Goal: Navigation & Orientation: Understand site structure

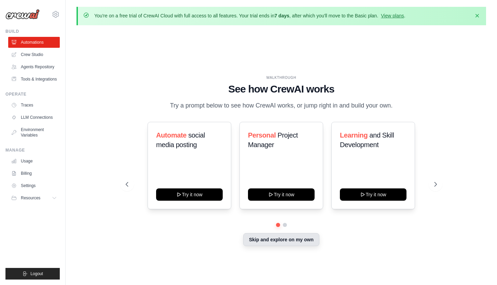
click at [305, 241] on button "Skip and explore on my own" at bounding box center [281, 239] width 76 height 13
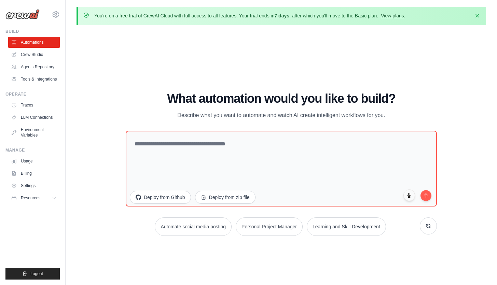
click at [396, 16] on link "View plans" at bounding box center [392, 15] width 23 height 5
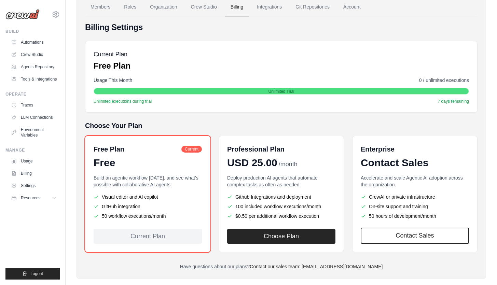
scroll to position [73, 0]
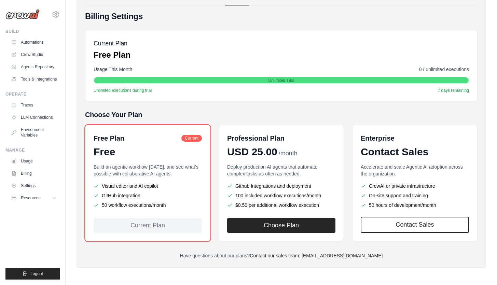
click at [165, 225] on div "Current Plan" at bounding box center [148, 225] width 108 height 15
click at [158, 227] on div "Current Plan" at bounding box center [148, 225] width 108 height 15
click at [37, 54] on link "Crew Studio" at bounding box center [35, 54] width 52 height 11
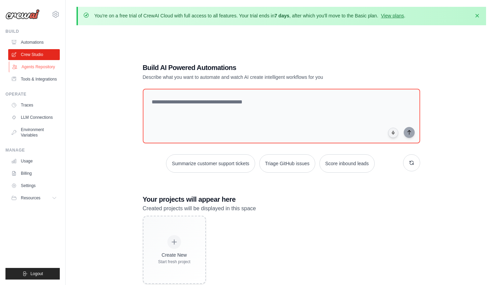
click at [35, 69] on link "Agents Repository" at bounding box center [35, 66] width 52 height 11
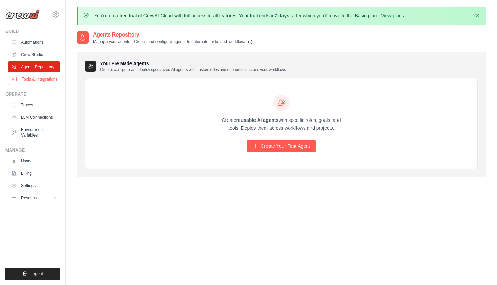
click at [38, 83] on link "Tools & Integrations" at bounding box center [35, 79] width 52 height 11
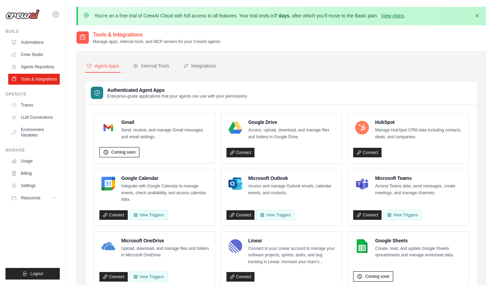
click at [34, 118] on link "LLM Connections" at bounding box center [34, 117] width 52 height 11
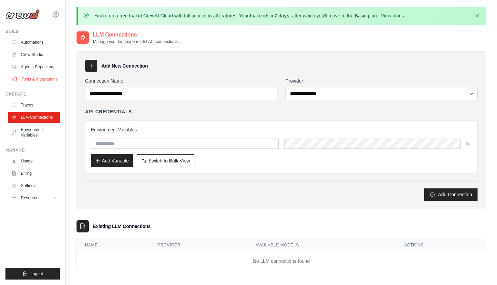
click at [44, 78] on link "Tools & Integrations" at bounding box center [35, 79] width 52 height 11
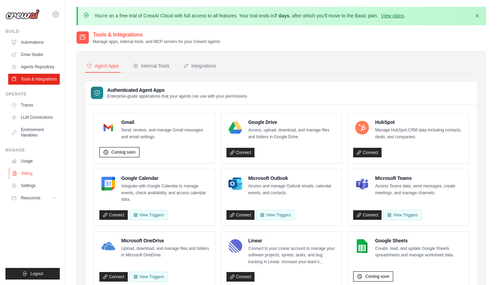
click at [28, 172] on link "Billing" at bounding box center [35, 173] width 52 height 11
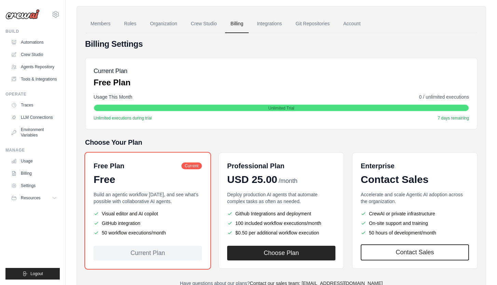
scroll to position [73, 0]
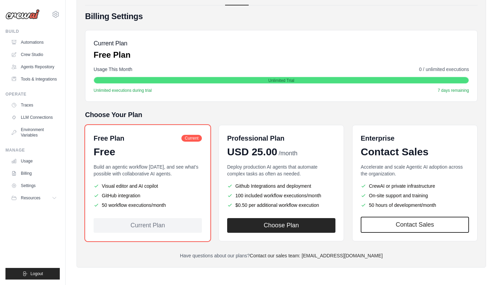
click at [197, 190] on ul "Visual editor and AI copilot GitHub integration 50 workflow executions/month" at bounding box center [148, 196] width 108 height 26
click at [30, 187] on link "Settings" at bounding box center [35, 185] width 52 height 11
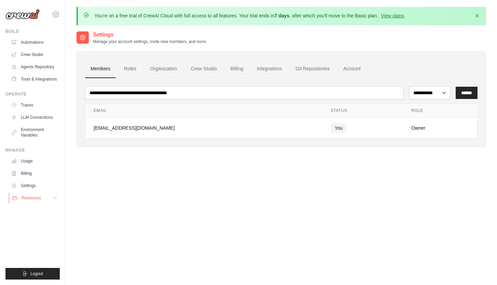
click at [55, 199] on icon at bounding box center [54, 197] width 5 height 5
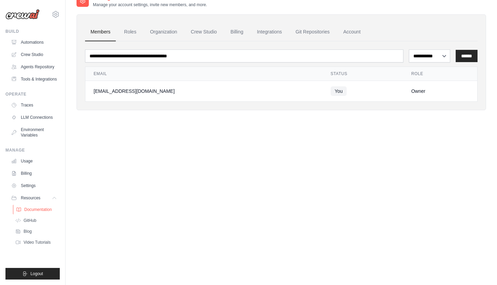
scroll to position [37, 0]
click at [33, 40] on link "Automations" at bounding box center [35, 42] width 52 height 11
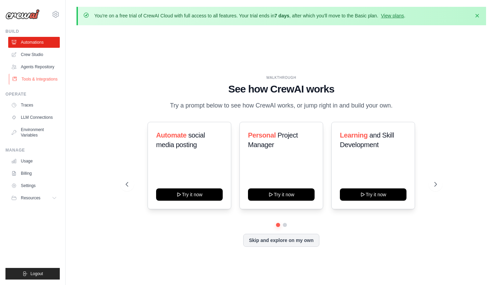
click at [45, 80] on link "Tools & Integrations" at bounding box center [35, 79] width 52 height 11
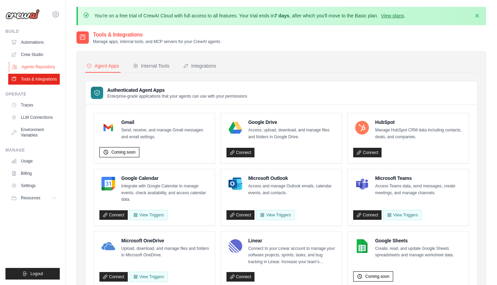
click at [44, 67] on link "Agents Repository" at bounding box center [35, 66] width 52 height 11
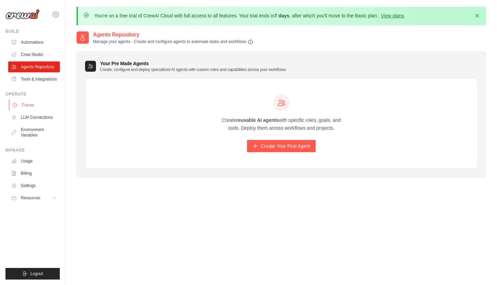
click at [35, 108] on link "Traces" at bounding box center [35, 105] width 52 height 11
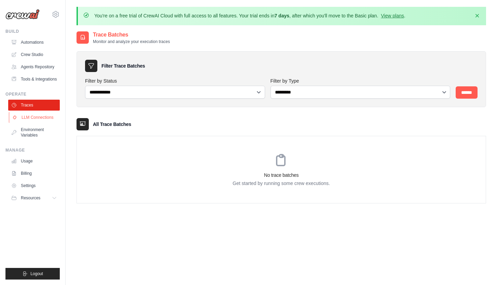
click at [42, 117] on link "LLM Connections" at bounding box center [35, 117] width 52 height 11
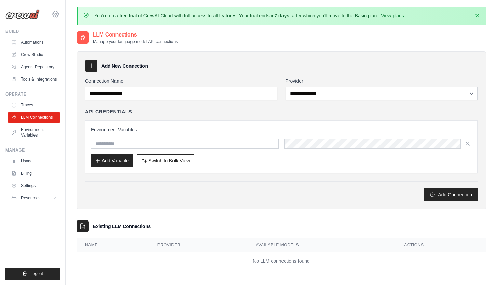
click at [56, 17] on icon at bounding box center [56, 14] width 8 height 8
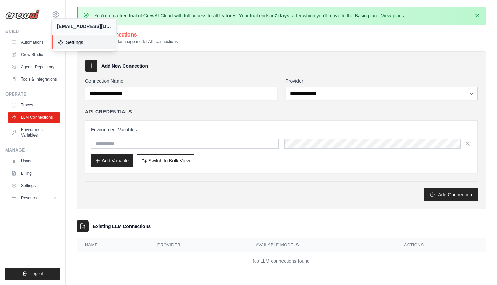
click at [73, 45] on span "Settings" at bounding box center [85, 42] width 54 height 7
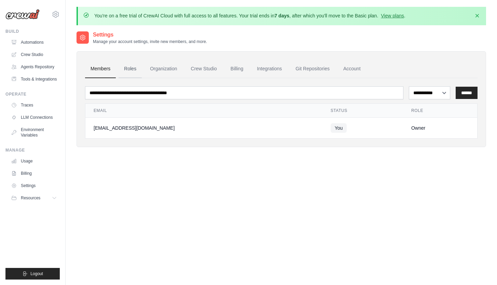
click at [131, 66] on link "Roles" at bounding box center [129, 69] width 23 height 18
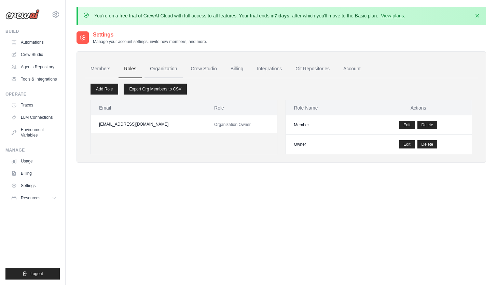
click at [157, 71] on link "Organization" at bounding box center [163, 69] width 38 height 18
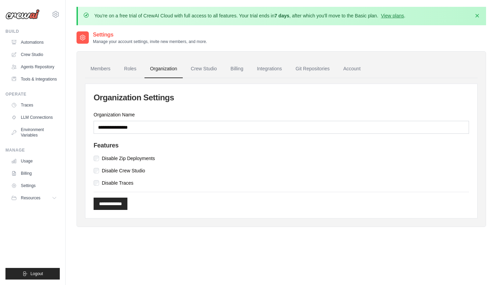
click at [157, 71] on link "Organization" at bounding box center [163, 69] width 38 height 18
click at [199, 72] on link "Crew Studio" at bounding box center [203, 69] width 37 height 18
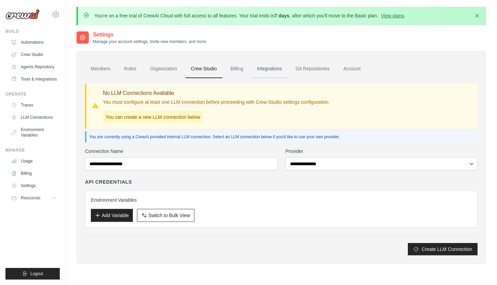
click at [267, 69] on link "Integrations" at bounding box center [269, 69] width 36 height 18
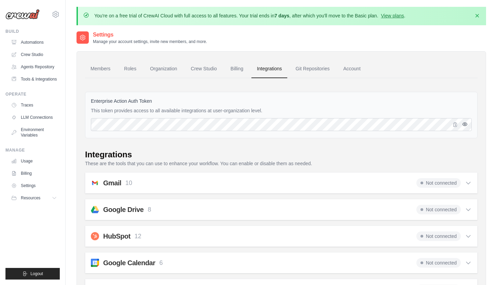
click at [465, 124] on icon "button" at bounding box center [464, 124] width 1 height 1
click at [454, 126] on icon "button" at bounding box center [455, 124] width 4 height 4
